Goal: Transaction & Acquisition: Book appointment/travel/reservation

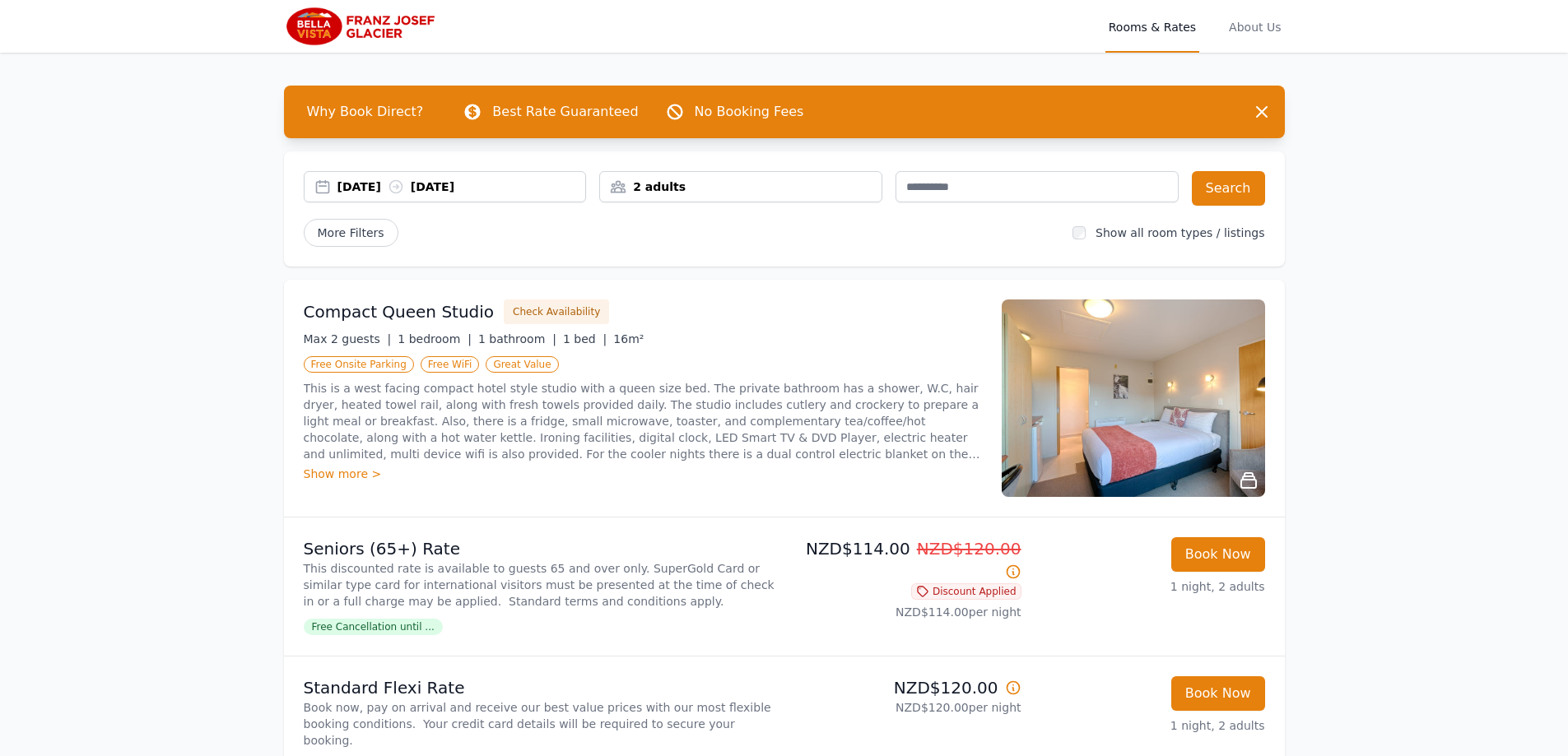
click at [493, 181] on div "[DATE] [DATE]" at bounding box center [462, 187] width 249 height 17
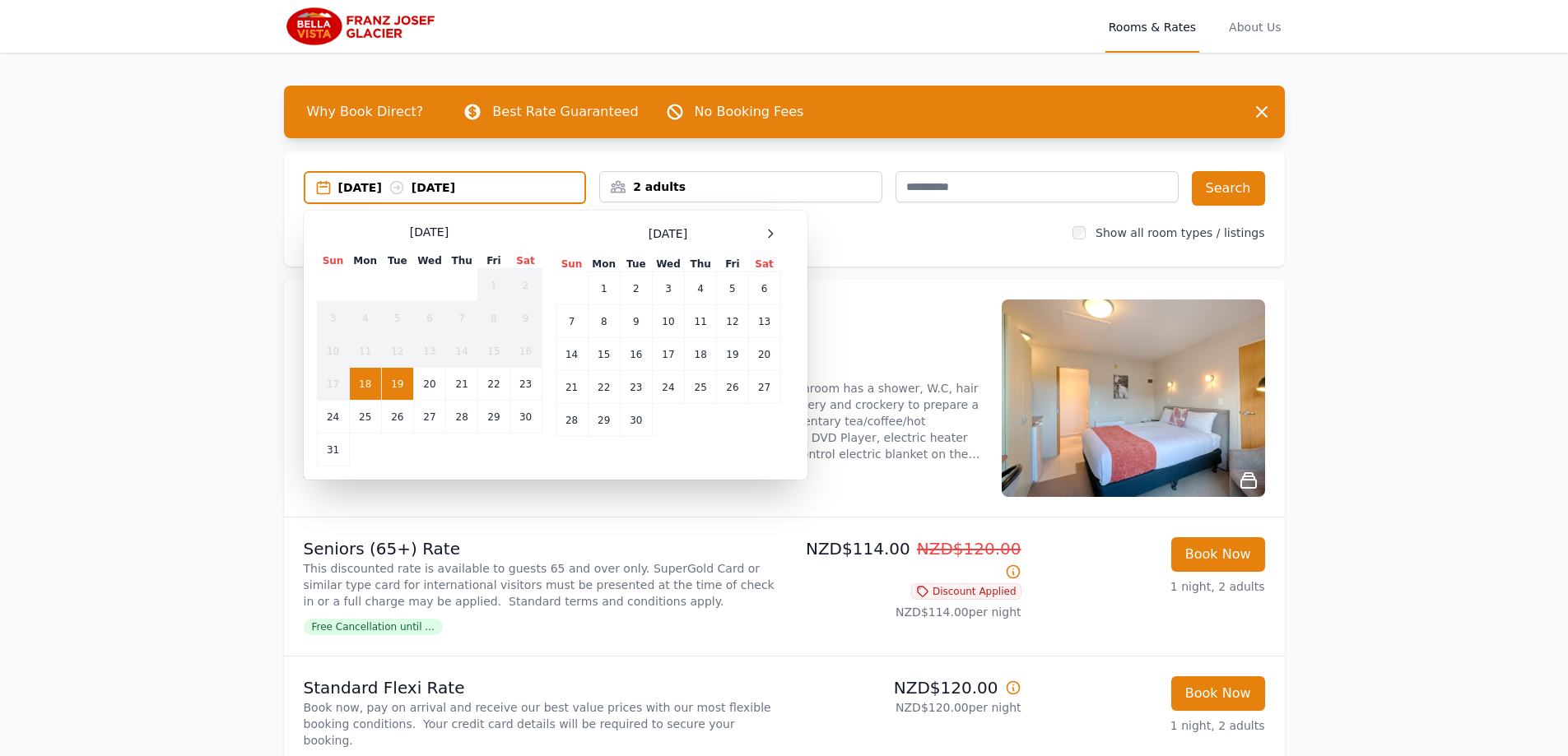
click at [397, 379] on td "19" at bounding box center [397, 384] width 32 height 33
click at [432, 376] on td "20" at bounding box center [429, 384] width 32 height 33
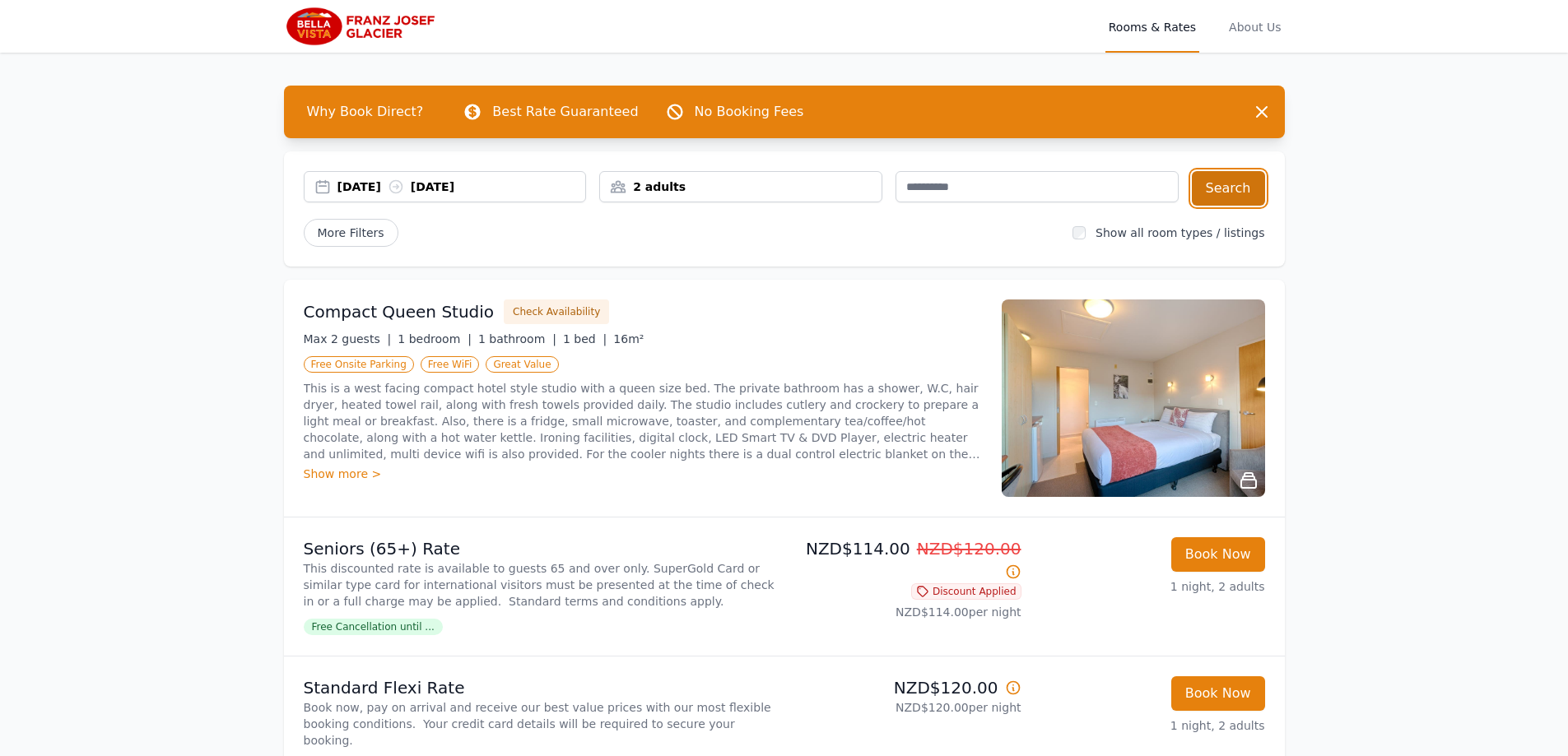
click at [1233, 179] on button "Search" at bounding box center [1229, 188] width 73 height 35
click at [407, 184] on div "[DATE] [DATE]" at bounding box center [462, 187] width 249 height 17
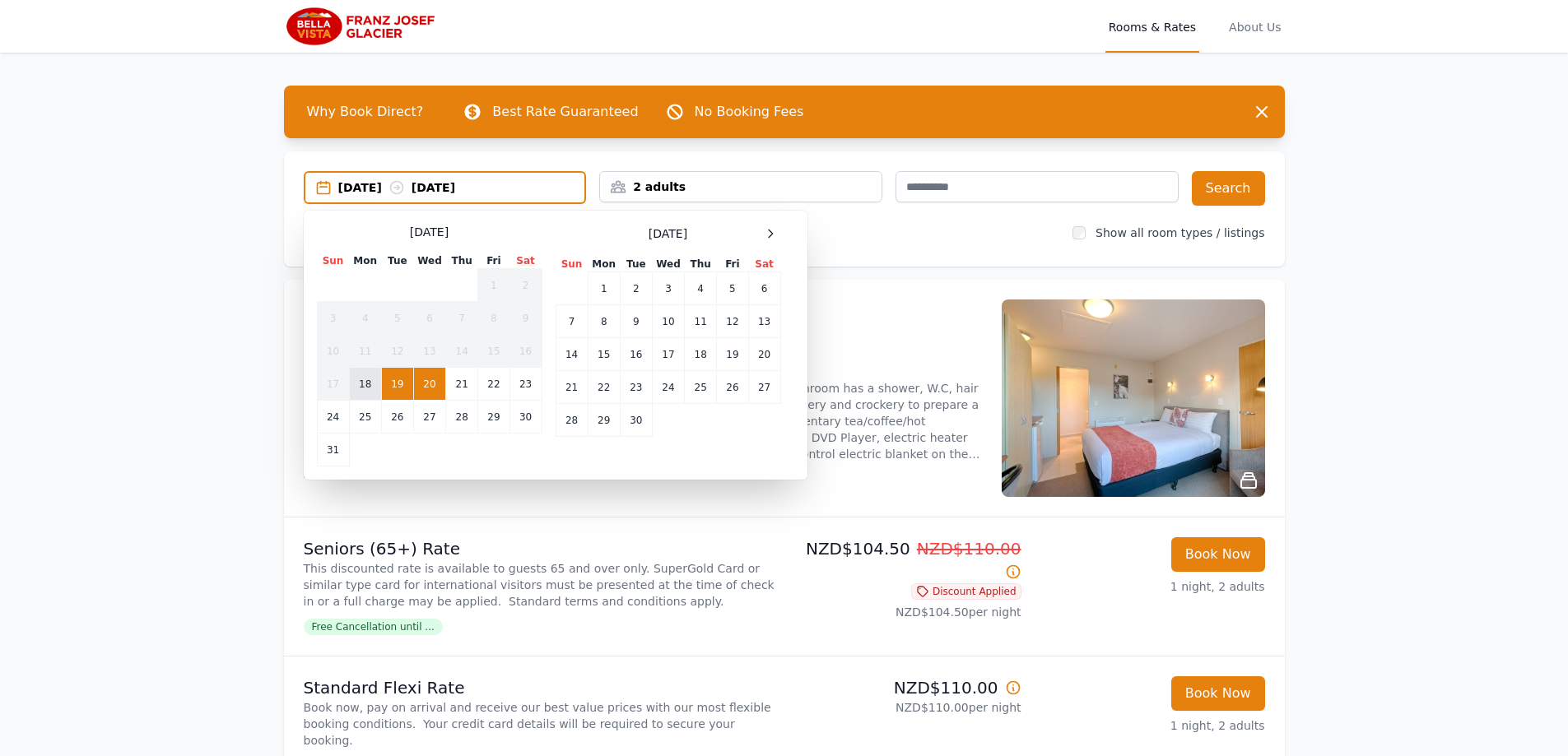
click at [365, 383] on td "18" at bounding box center [365, 384] width 32 height 33
click at [453, 378] on td "21" at bounding box center [462, 384] width 32 height 33
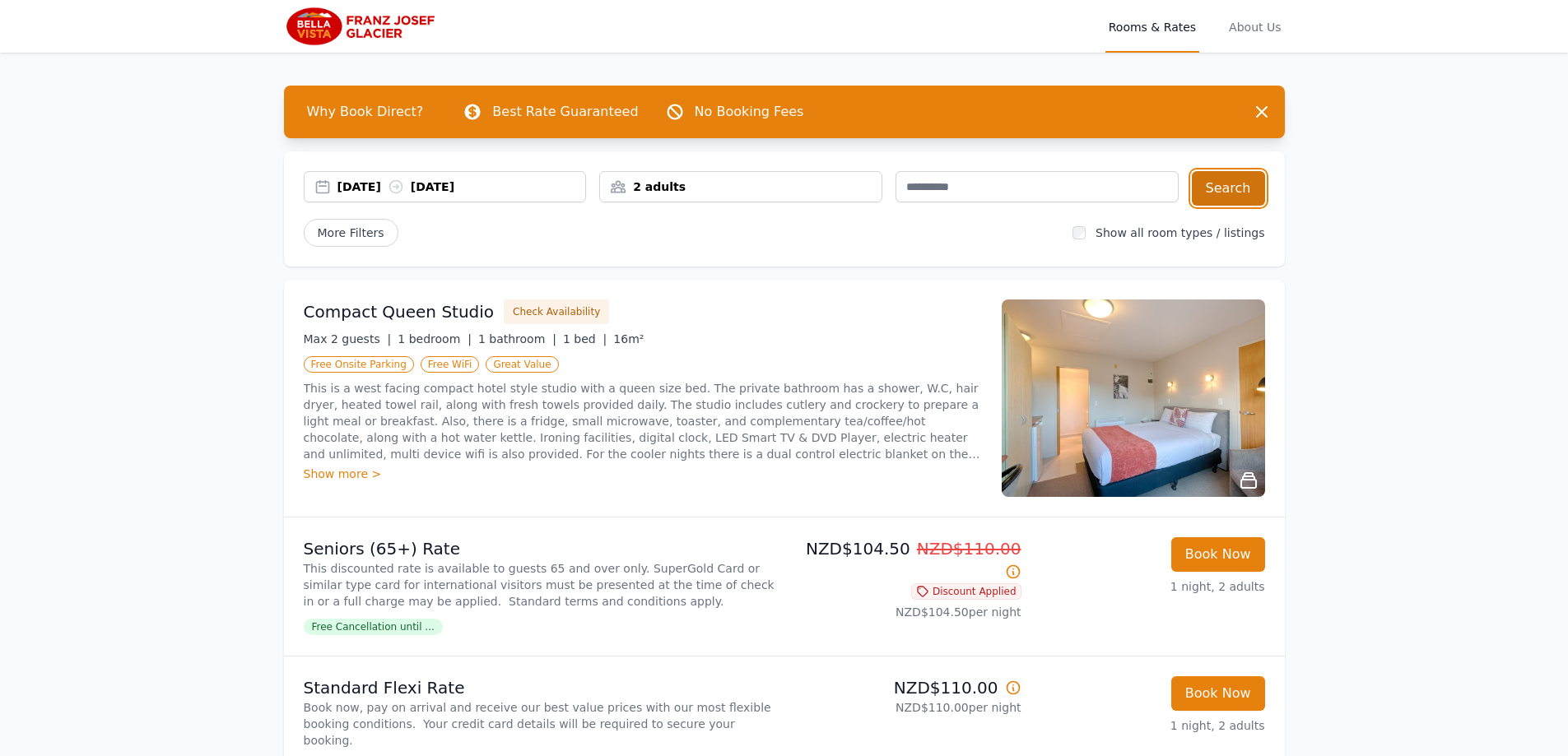
click at [1217, 181] on button "Search" at bounding box center [1229, 188] width 73 height 35
click at [459, 182] on div "[DATE] [DATE]" at bounding box center [462, 187] width 249 height 17
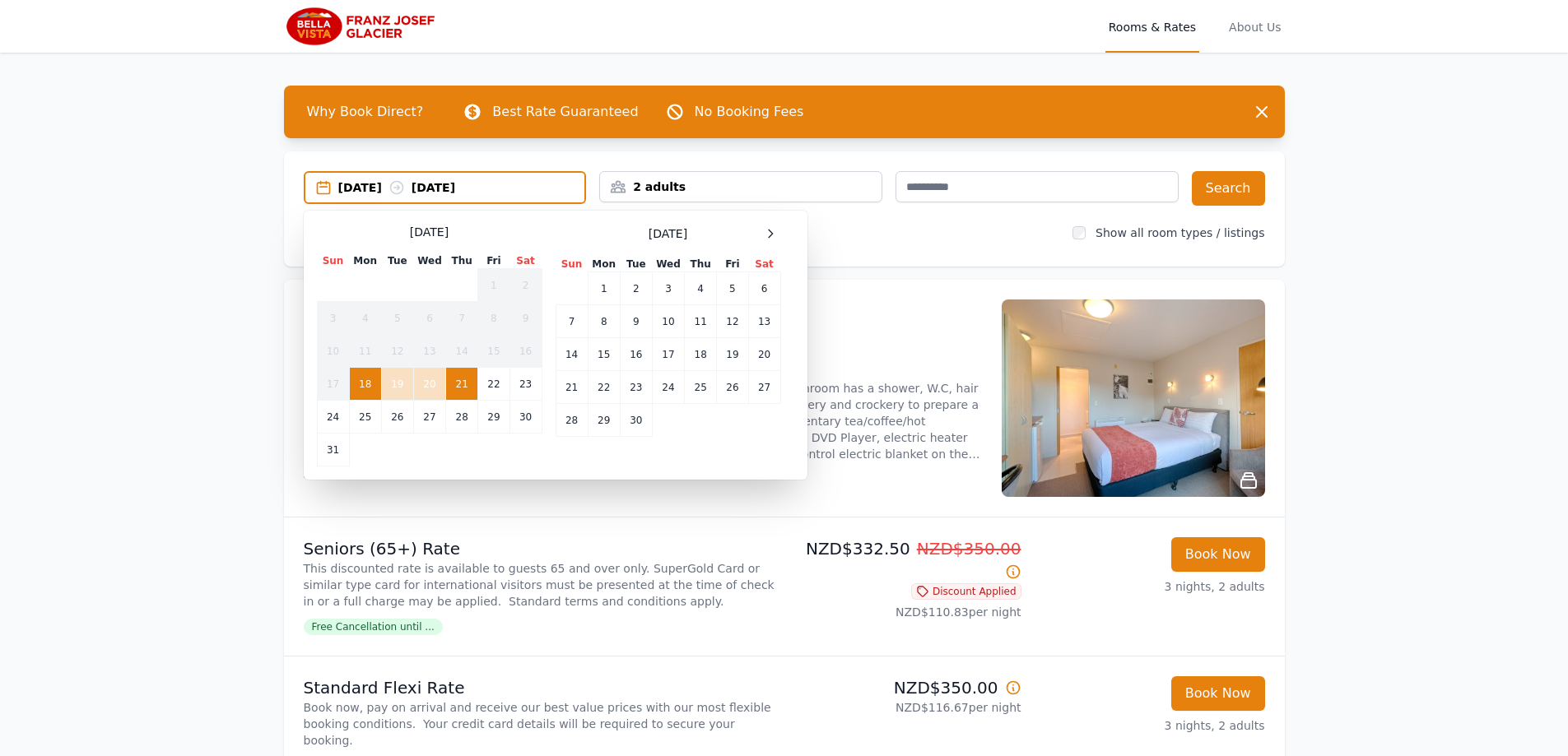
click at [369, 372] on td "18" at bounding box center [365, 384] width 32 height 33
click at [391, 380] on td "19" at bounding box center [397, 384] width 32 height 33
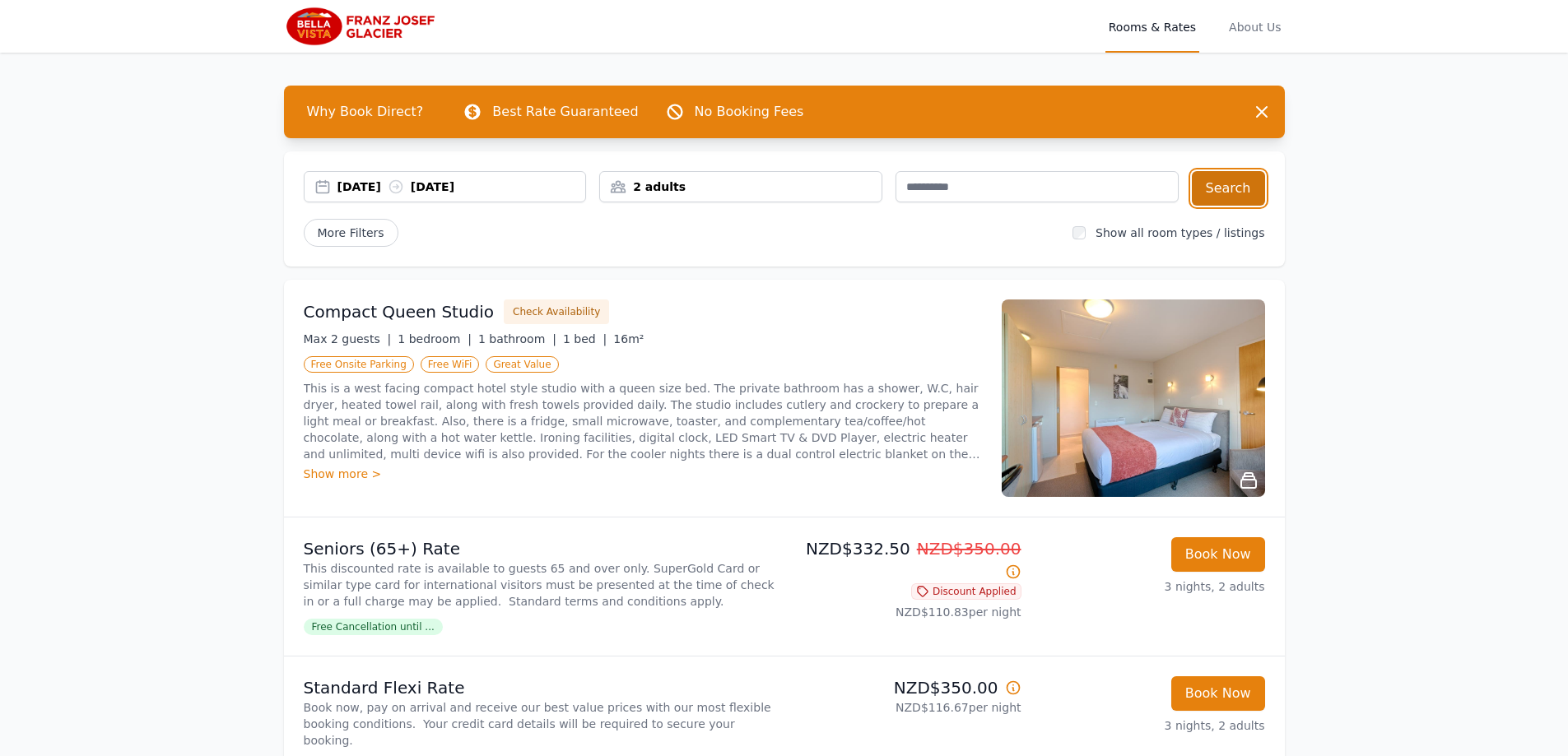
click at [1218, 193] on button "Search" at bounding box center [1229, 188] width 73 height 35
